Goal: Obtain resource: Obtain resource

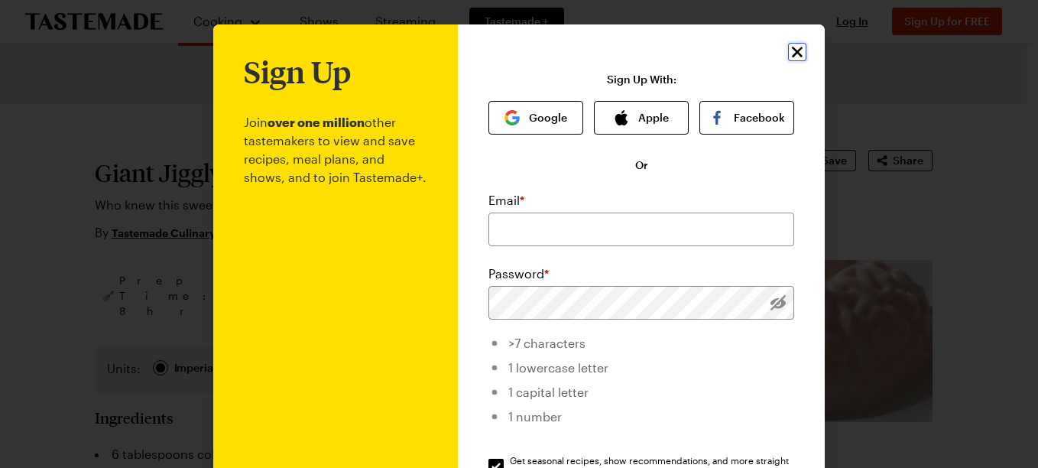
click at [792, 53] on icon "Close" at bounding box center [797, 52] width 11 height 11
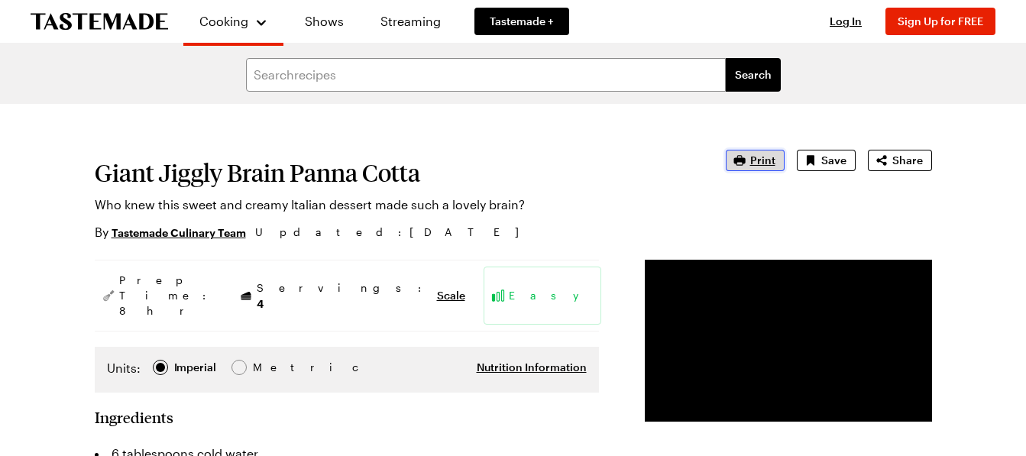
click at [745, 162] on icon "button" at bounding box center [739, 160] width 11 height 10
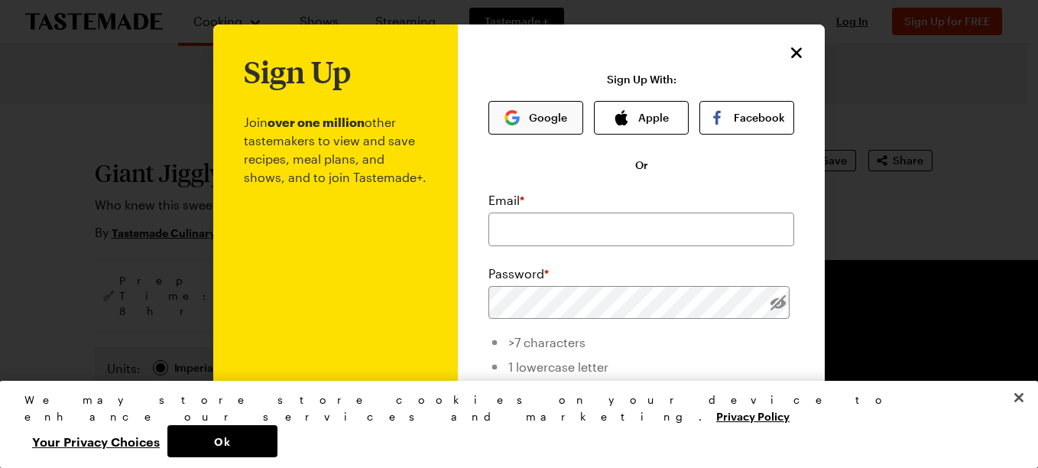
click at [543, 126] on button "Google" at bounding box center [535, 118] width 95 height 34
click at [504, 229] on input "email" at bounding box center [641, 229] width 306 height 34
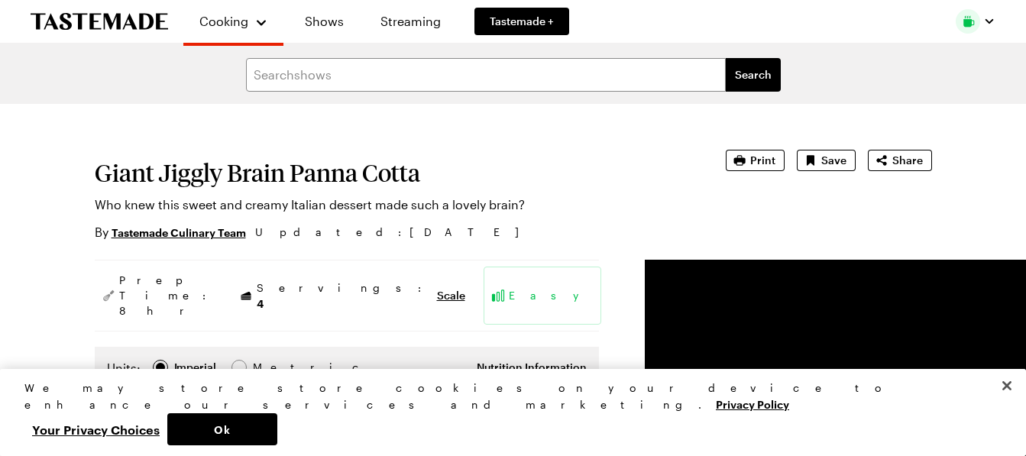
type textarea "x"
